Goal: Book appointment/travel/reservation

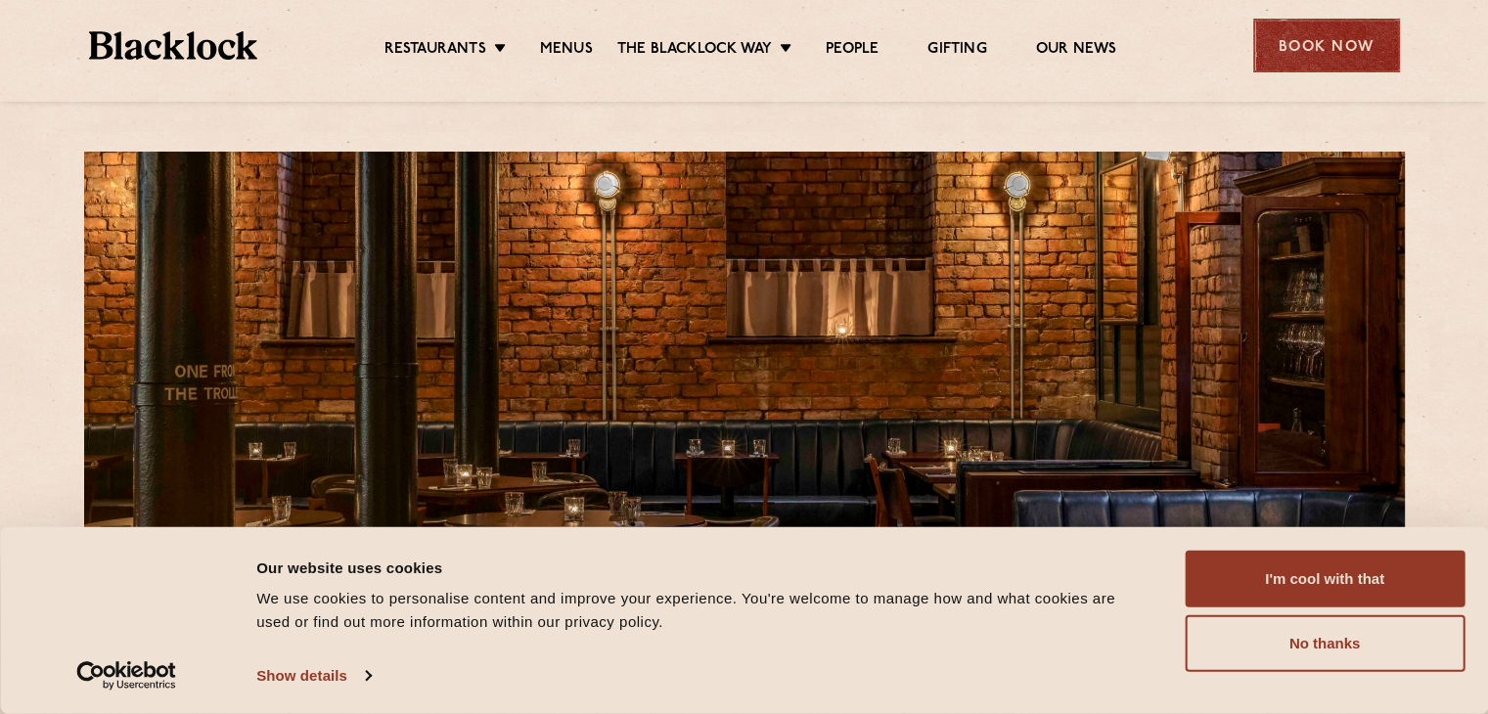
click at [1361, 44] on div "Book Now" at bounding box center [1326, 46] width 147 height 54
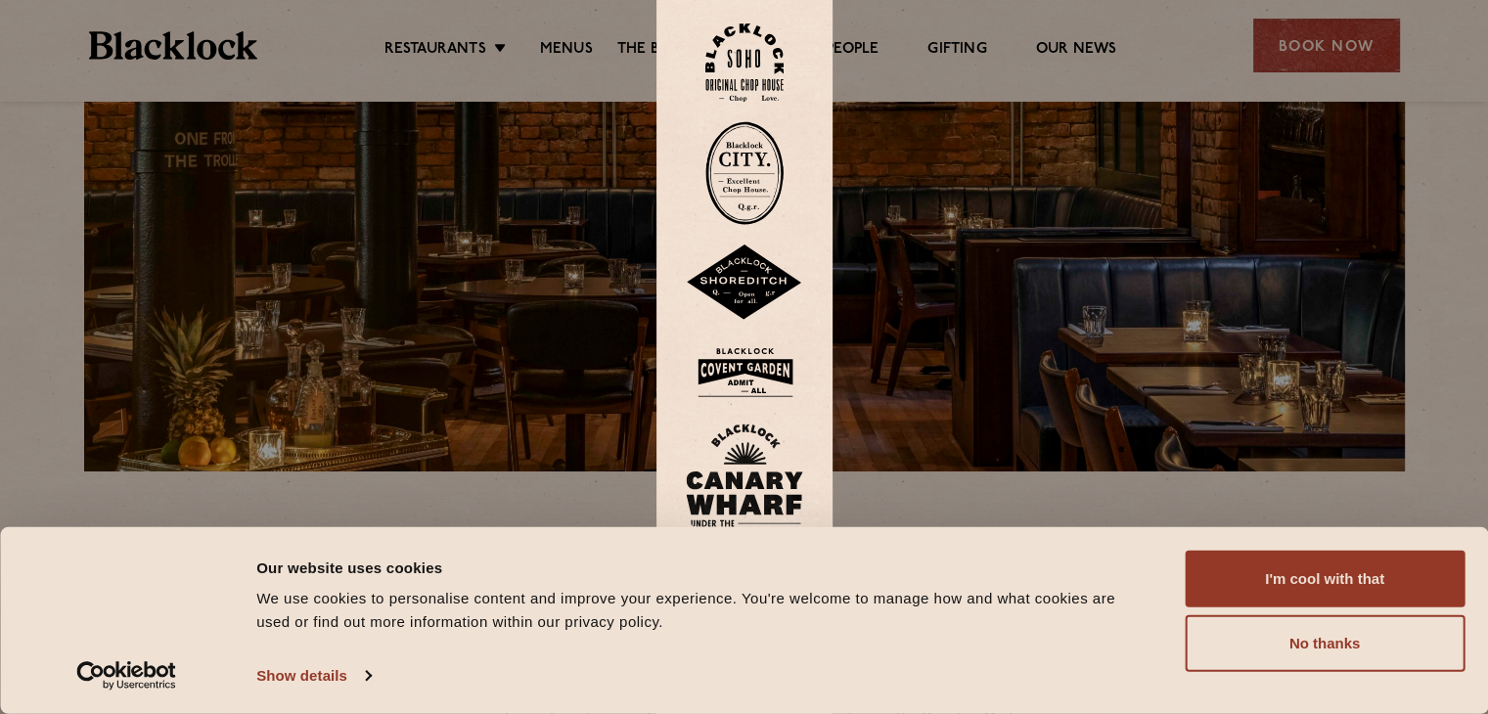
scroll to position [235, 0]
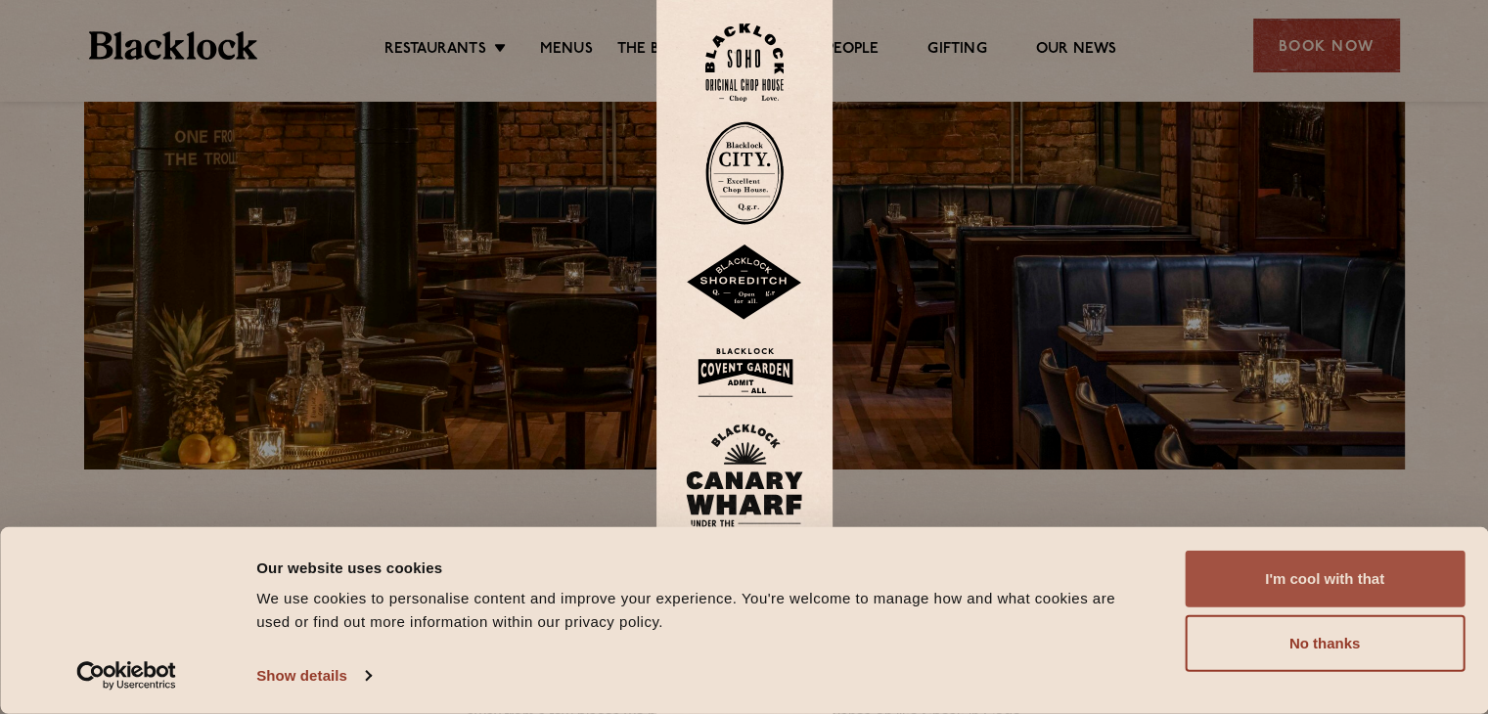
click at [1234, 577] on button "I'm cool with that" at bounding box center [1325, 579] width 280 height 57
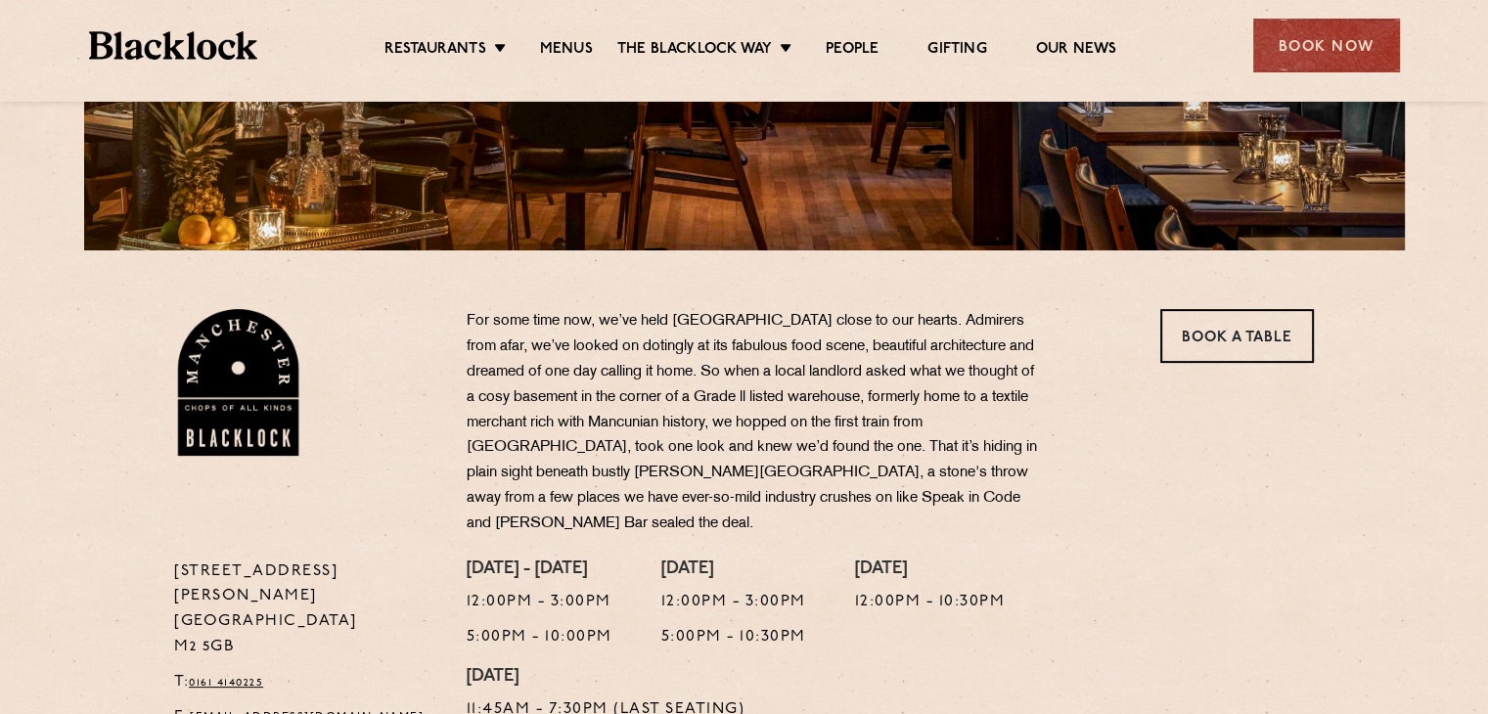
scroll to position [454, 0]
click at [1189, 330] on link "Book a Table" at bounding box center [1237, 336] width 154 height 54
